Goal: Understand process/instructions

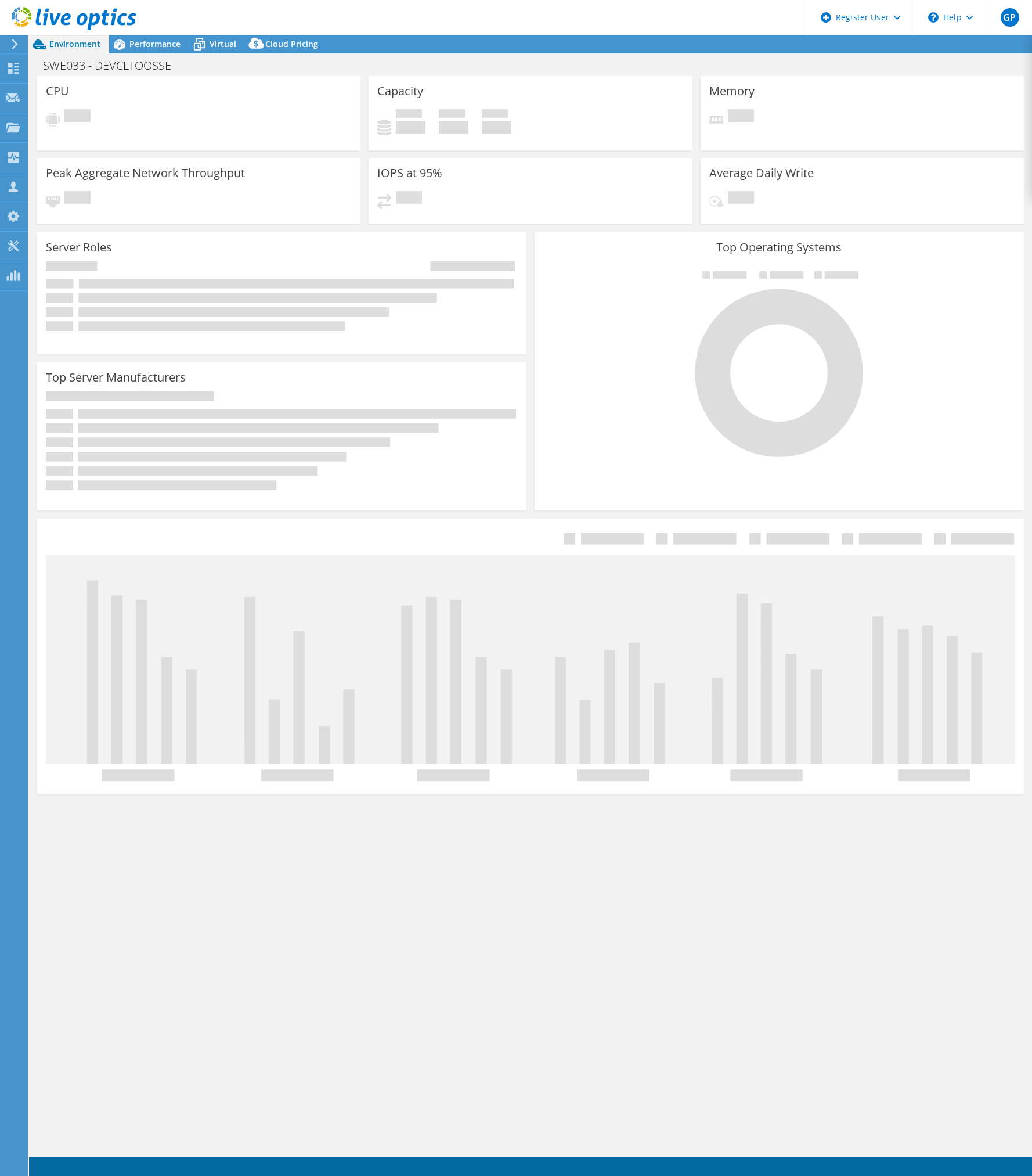
select select "EUFrankfurt"
select select "EUR"
select select "USD"
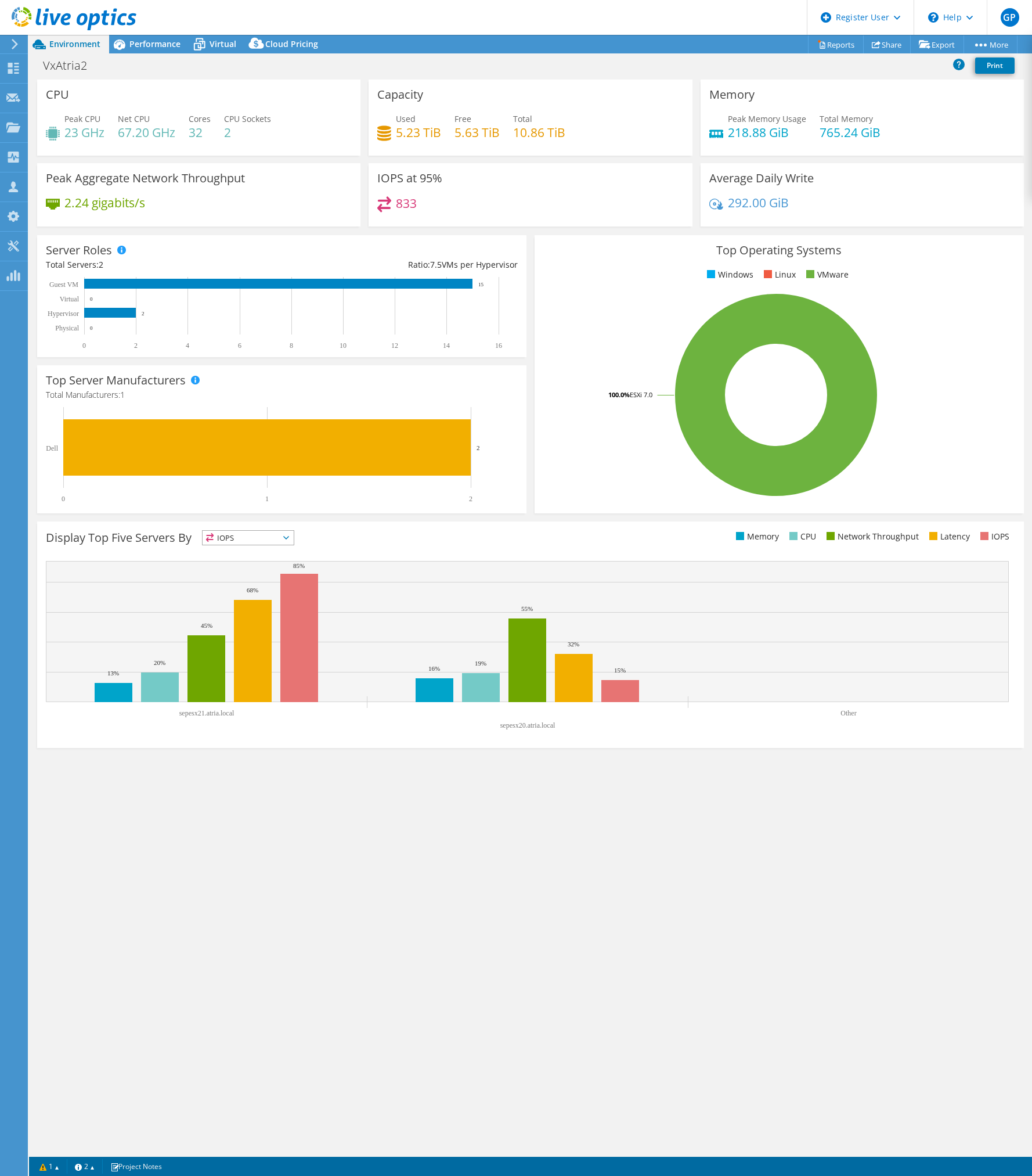
drag, startPoint x: 648, startPoint y: 867, endPoint x: 688, endPoint y: 815, distance: 65.6
click at [648, 867] on div "CPU Peak CPU 23 GHz Net CPU 67.20 GHz Cores 32 CPU Sockets 2 Capacity Used 5.23…" at bounding box center [531, 618] width 1003 height 1077
